Goal: Task Accomplishment & Management: Manage account settings

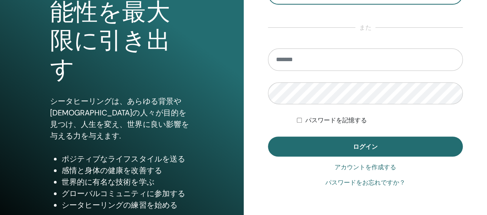
scroll to position [116, 0]
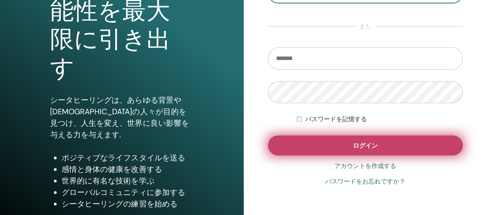
type input "**********"
click at [357, 146] on span "ログイン" at bounding box center [365, 146] width 25 height 8
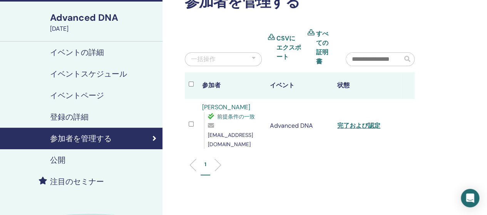
scroll to position [39, 0]
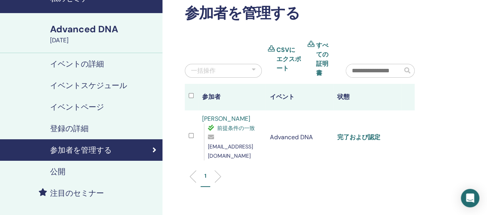
click at [348, 133] on link "完了および認定" at bounding box center [358, 137] width 43 height 8
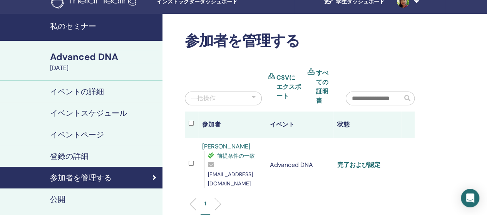
scroll to position [0, 0]
